Goal: Find contact information: Find contact information

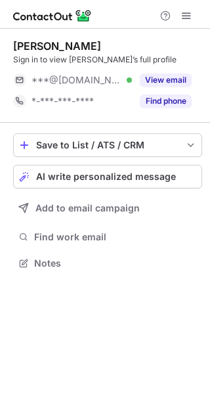
scroll to position [254, 210]
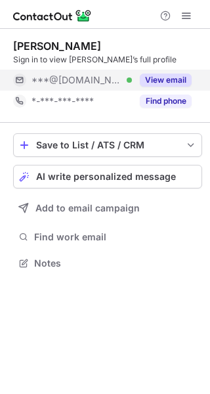
click at [166, 79] on button "View email" at bounding box center [166, 80] width 52 height 13
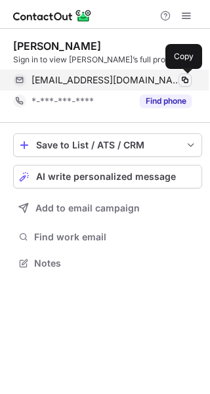
click at [186, 77] on span at bounding box center [185, 80] width 11 height 11
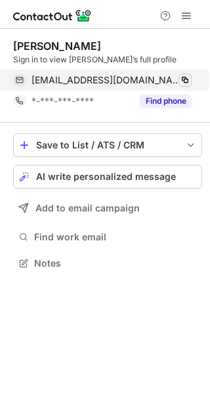
click at [186, 77] on span at bounding box center [185, 80] width 11 height 11
